Goal: Information Seeking & Learning: Learn about a topic

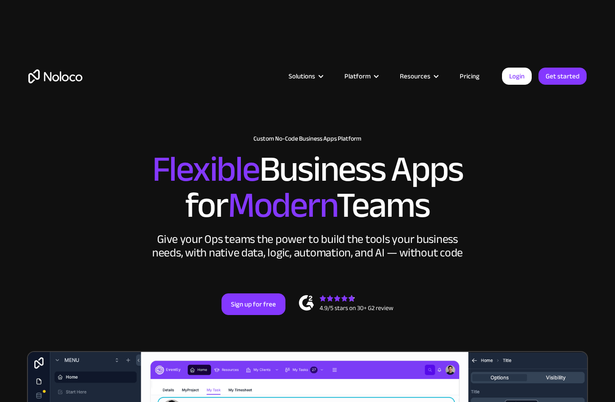
click at [472, 79] on link "Pricing" at bounding box center [469, 76] width 42 height 12
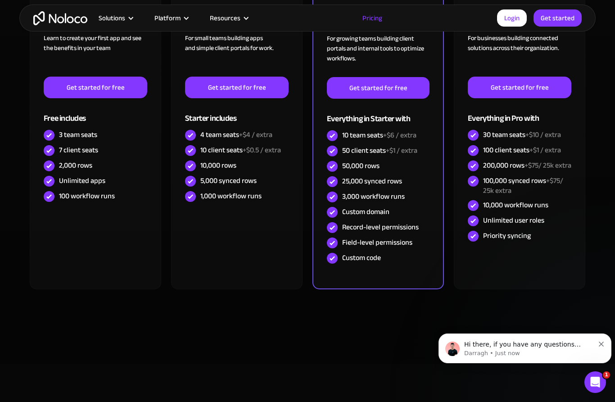
scroll to position [340, 0]
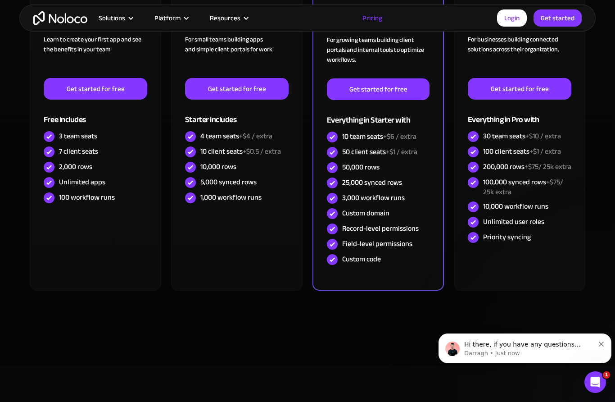
click at [123, 21] on div "Solutions" at bounding box center [112, 18] width 27 height 12
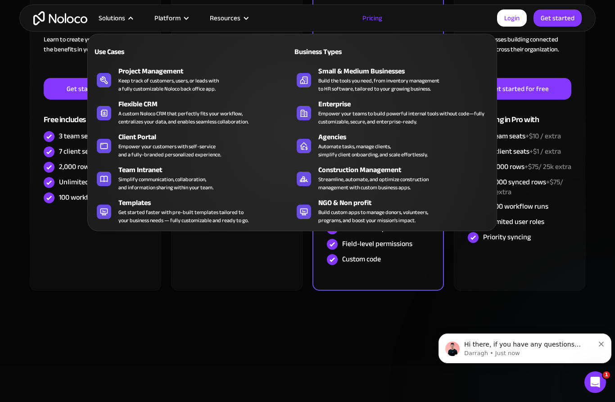
click at [141, 73] on div "Project Management" at bounding box center [207, 71] width 178 height 11
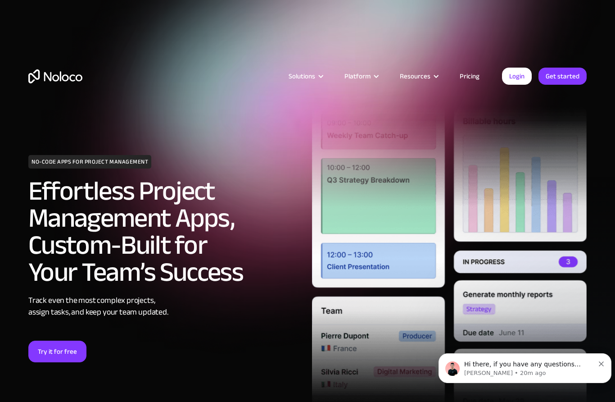
click at [471, 76] on link "Pricing" at bounding box center [469, 76] width 42 height 12
